Goal: Transaction & Acquisition: Obtain resource

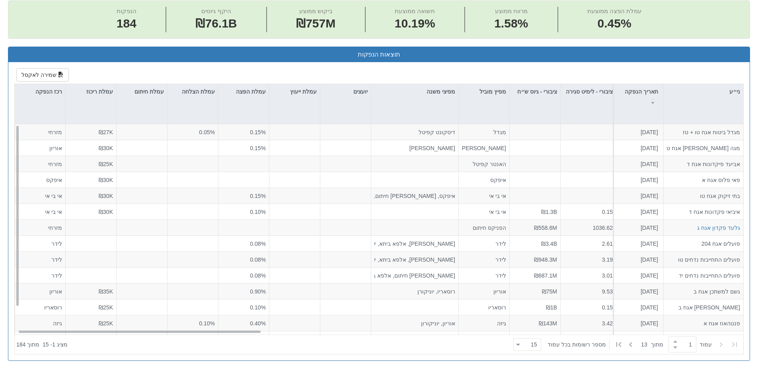
scroll to position [199, 0]
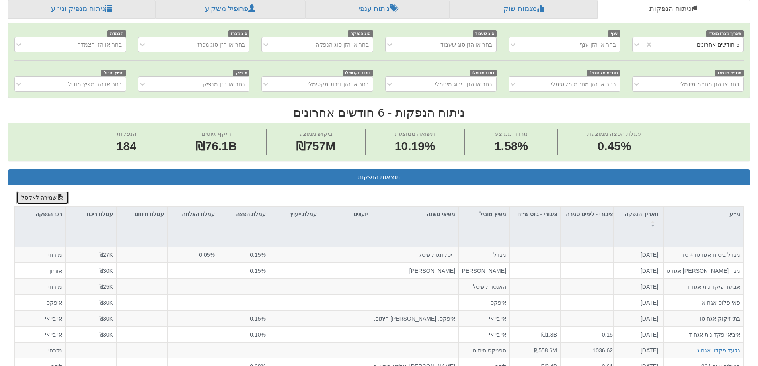
click at [45, 195] on button "שמירה לאקסל" at bounding box center [42, 198] width 53 height 14
